Goal: Navigation & Orientation: Find specific page/section

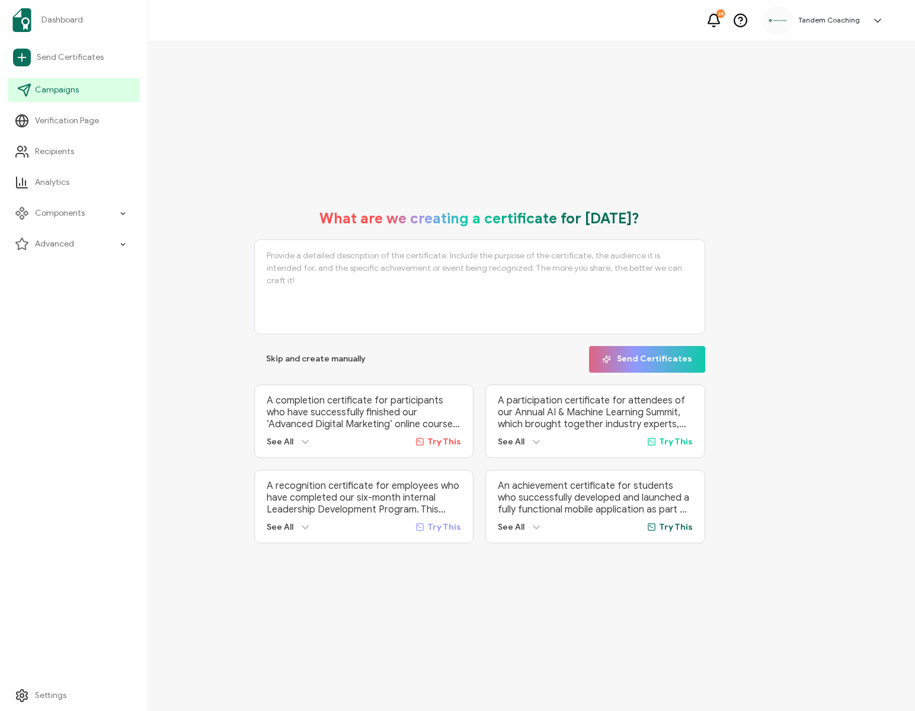
click at [82, 88] on link "Campaigns" at bounding box center [74, 90] width 132 height 24
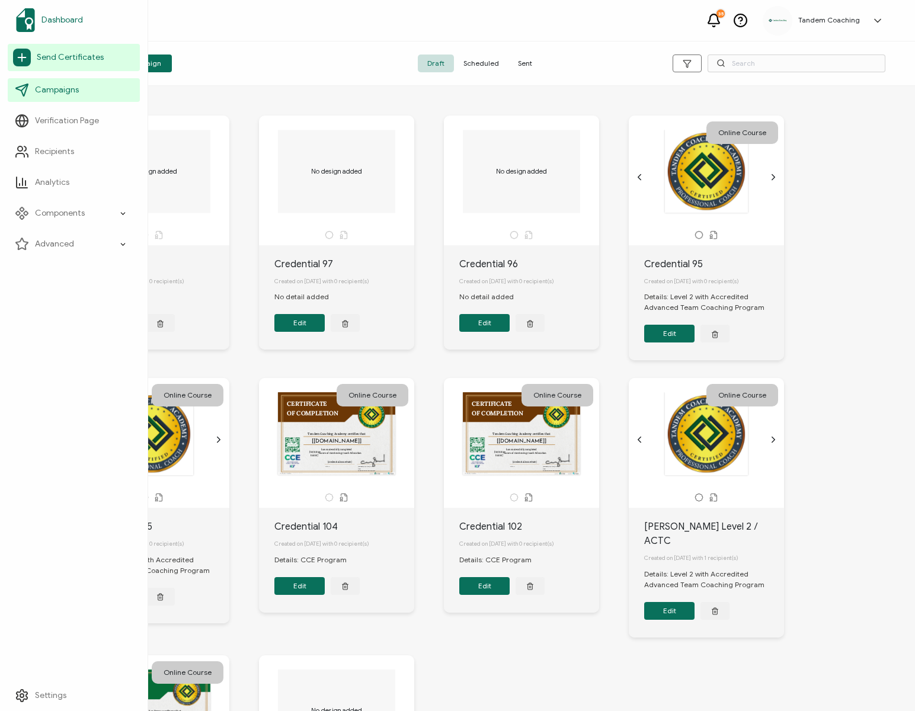
click at [64, 20] on span "Dashboard" at bounding box center [61, 20] width 41 height 12
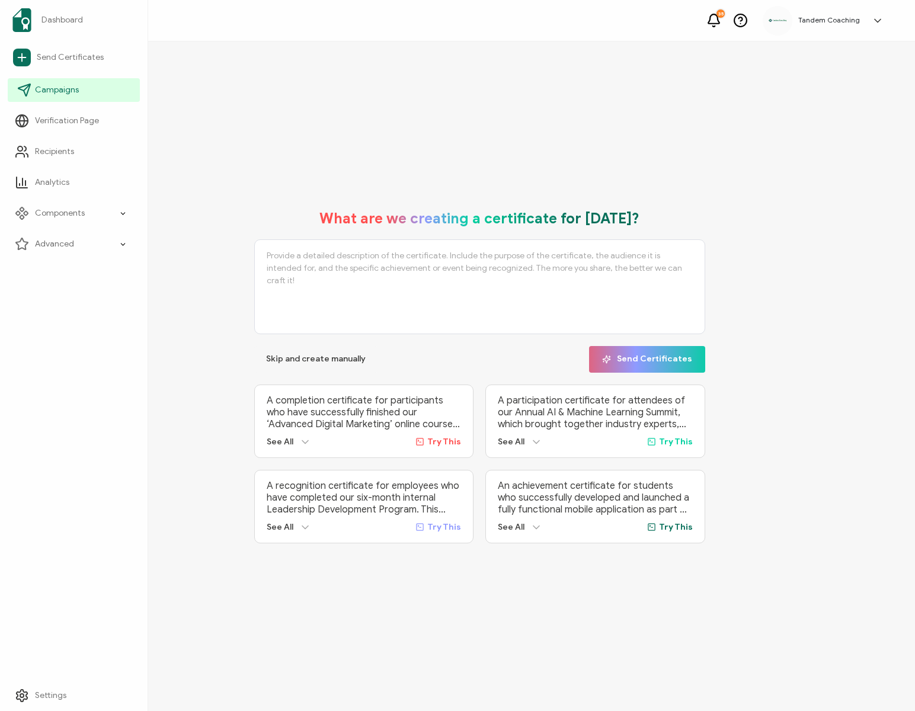
click at [76, 91] on span "Campaigns" at bounding box center [57, 90] width 44 height 12
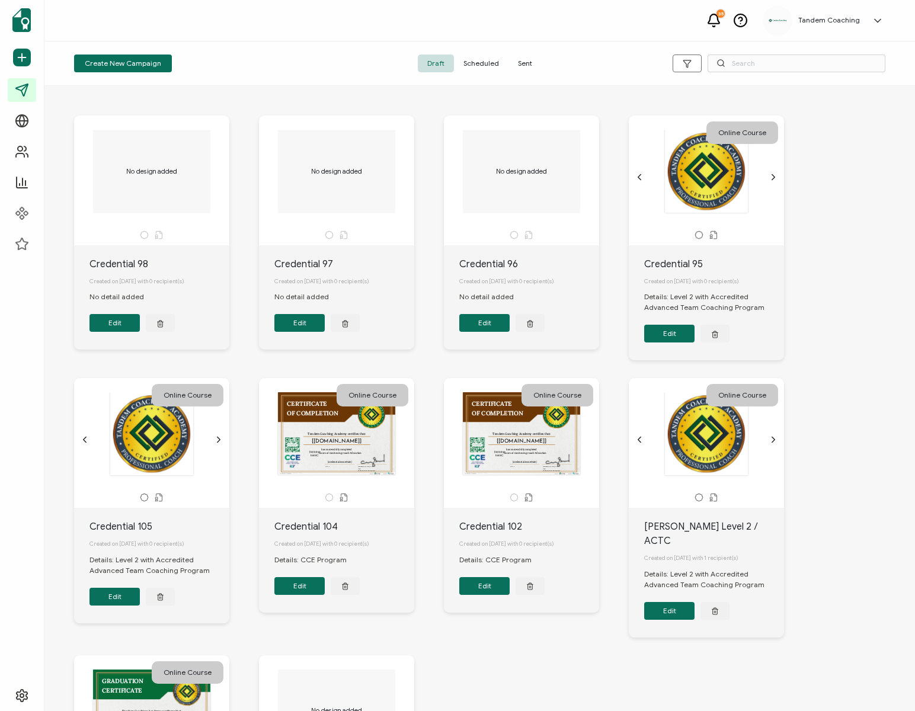
click at [525, 59] on span "Sent" at bounding box center [524, 63] width 33 height 18
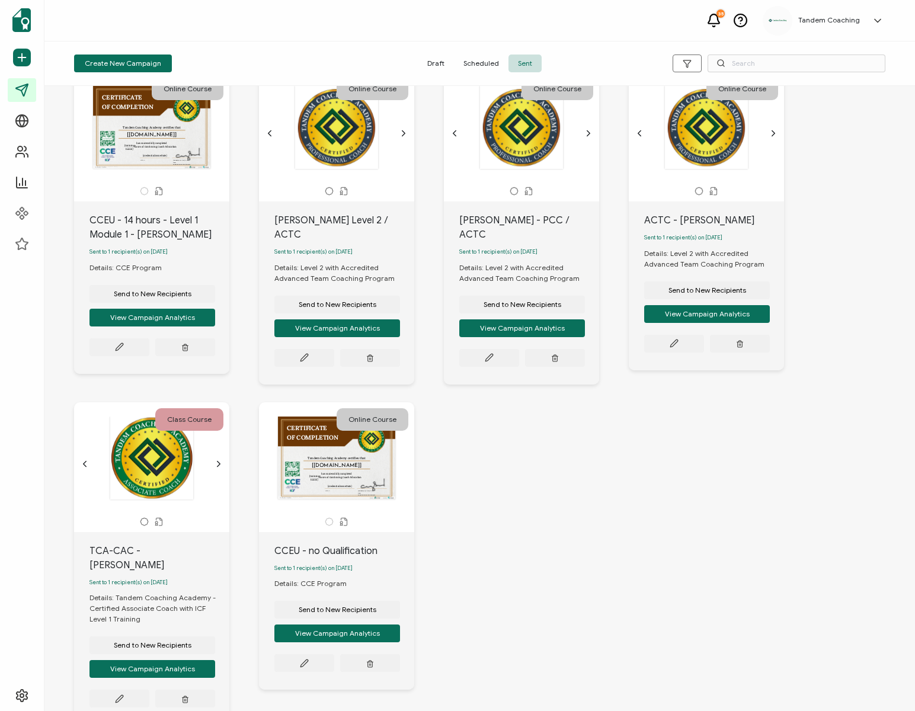
scroll to position [374, 0]
